Goal: Navigation & Orientation: Find specific page/section

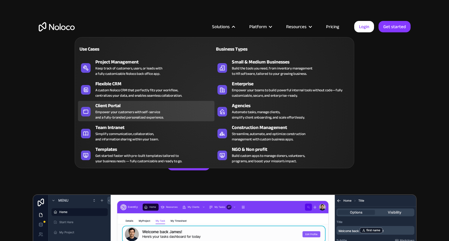
click at [126, 115] on div "Empower your customers with self-service and a fully-branded personalized exper…" at bounding box center [129, 114] width 68 height 11
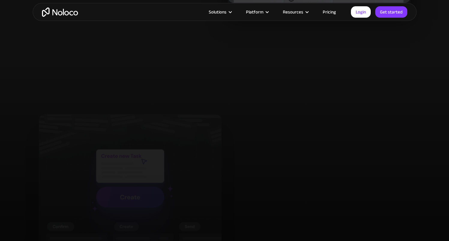
scroll to position [1150, 0]
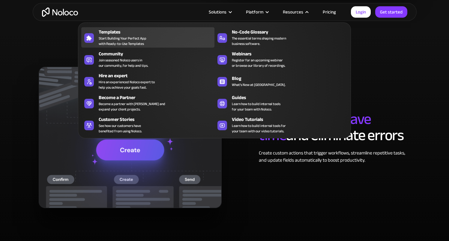
click at [124, 34] on div "Templates" at bounding box center [158, 31] width 118 height 7
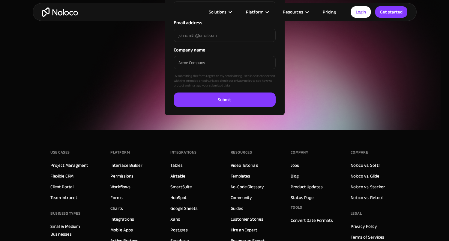
scroll to position [2257, 0]
